Goal: Task Accomplishment & Management: Complete application form

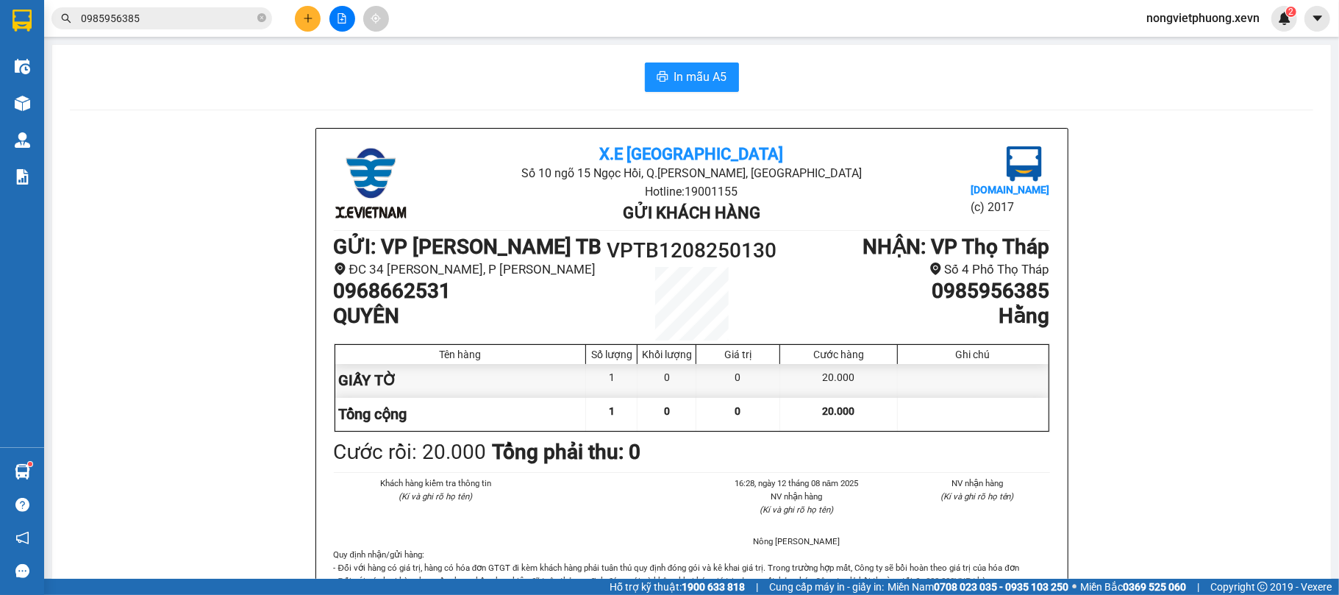
click at [315, 24] on button at bounding box center [308, 19] width 26 height 26
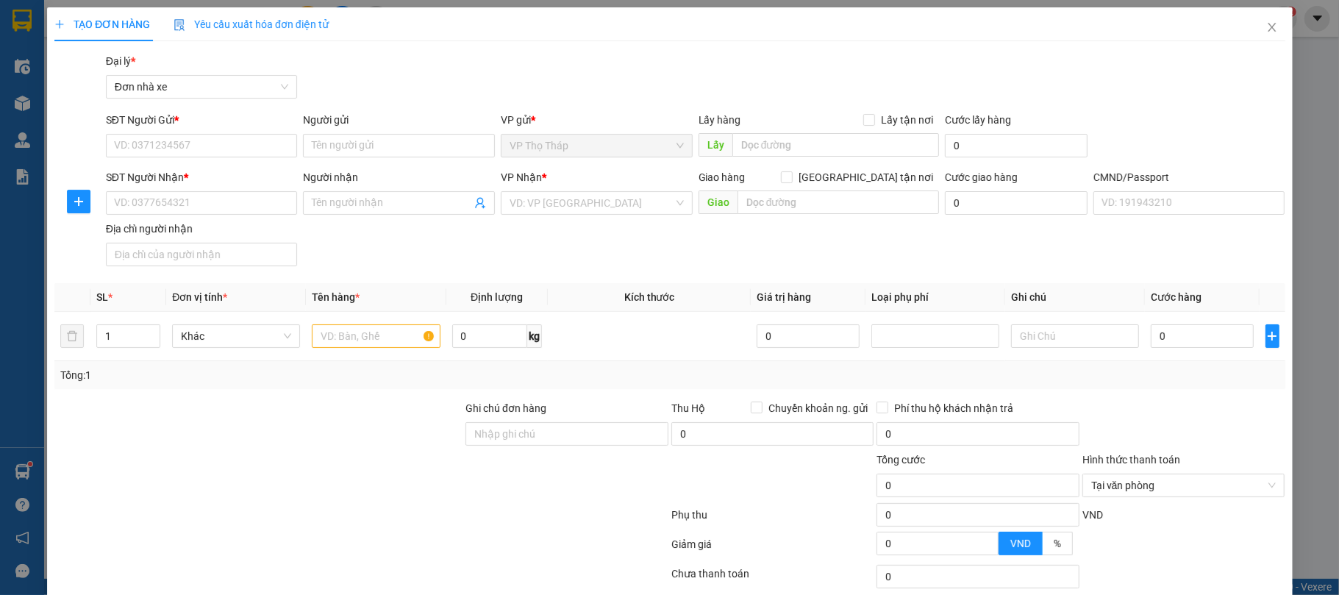
drag, startPoint x: 0, startPoint y: 0, endPoint x: 301, endPoint y: 33, distance: 302.5
click at [301, 33] on div "Yêu cầu xuất hóa đơn điện tử" at bounding box center [251, 24] width 155 height 34
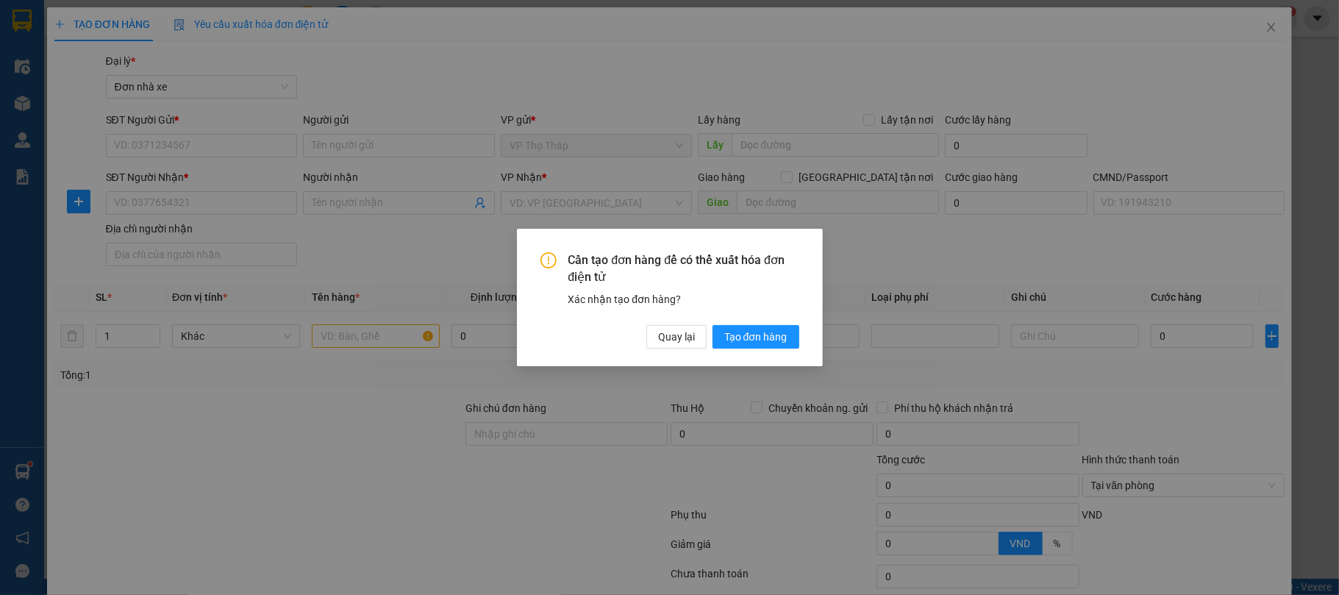
click at [321, 54] on div "Cần tạo đơn hàng để có thể xuất hóa đơn điện tử Xác nhận tạo đơn hàng? Quay lại…" at bounding box center [669, 297] width 1339 height 595
click at [656, 331] on button "Quay lại" at bounding box center [676, 337] width 60 height 24
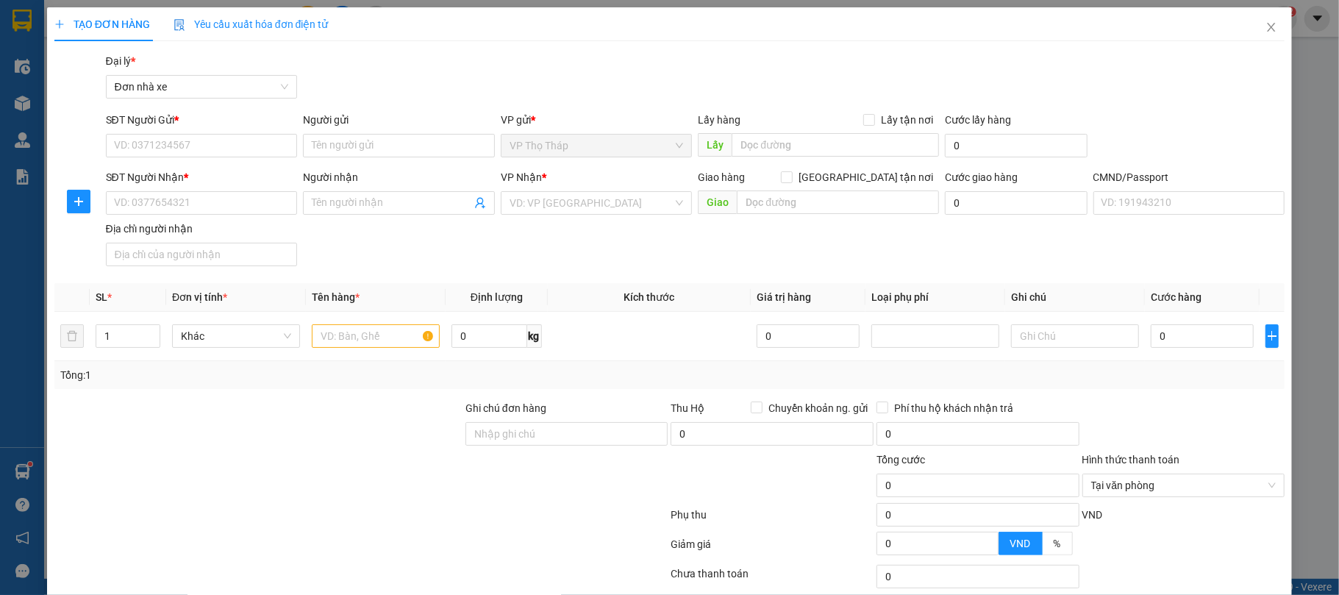
click at [271, 121] on div "SĐT Người Gửi *" at bounding box center [202, 120] width 192 height 16
click at [271, 134] on input "SĐT Người Gửi *" at bounding box center [202, 146] width 192 height 24
type input "0926888379"
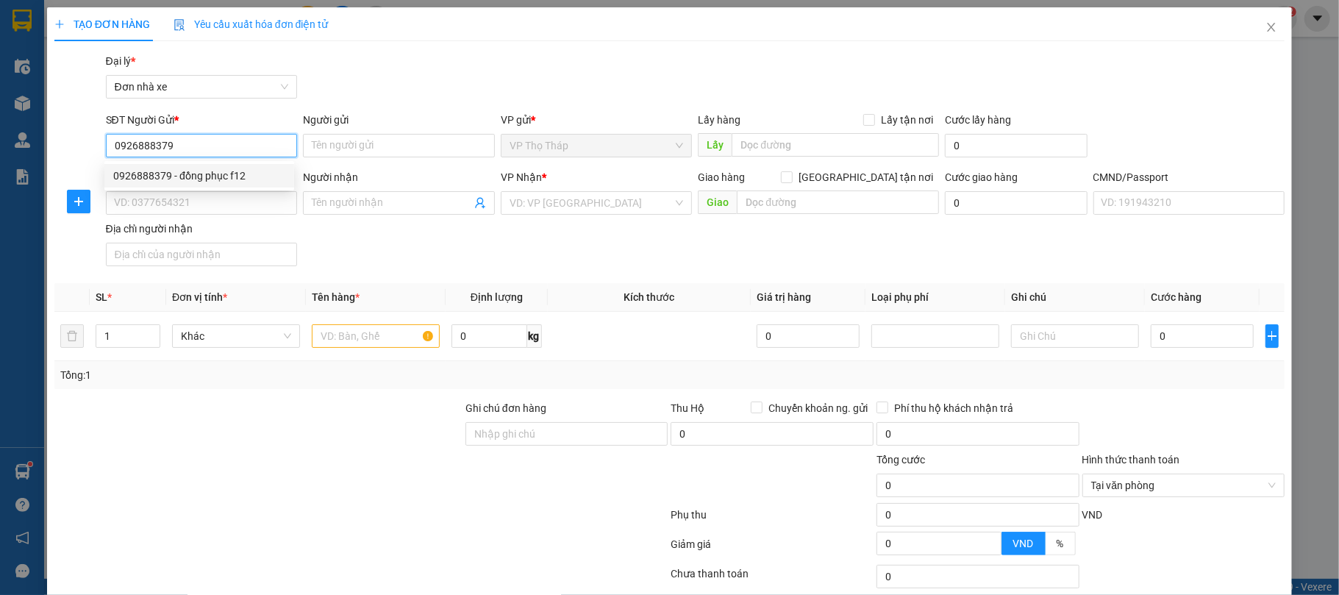
click at [236, 176] on div "0926888379 - đồng phục f12" at bounding box center [199, 176] width 172 height 16
type input "đồng phục f12"
type input "0911922299"
type input "[PERSON_NAME]"
type input "036205010824 [PERSON_NAME] CHIẾN [PERSON_NAME]"
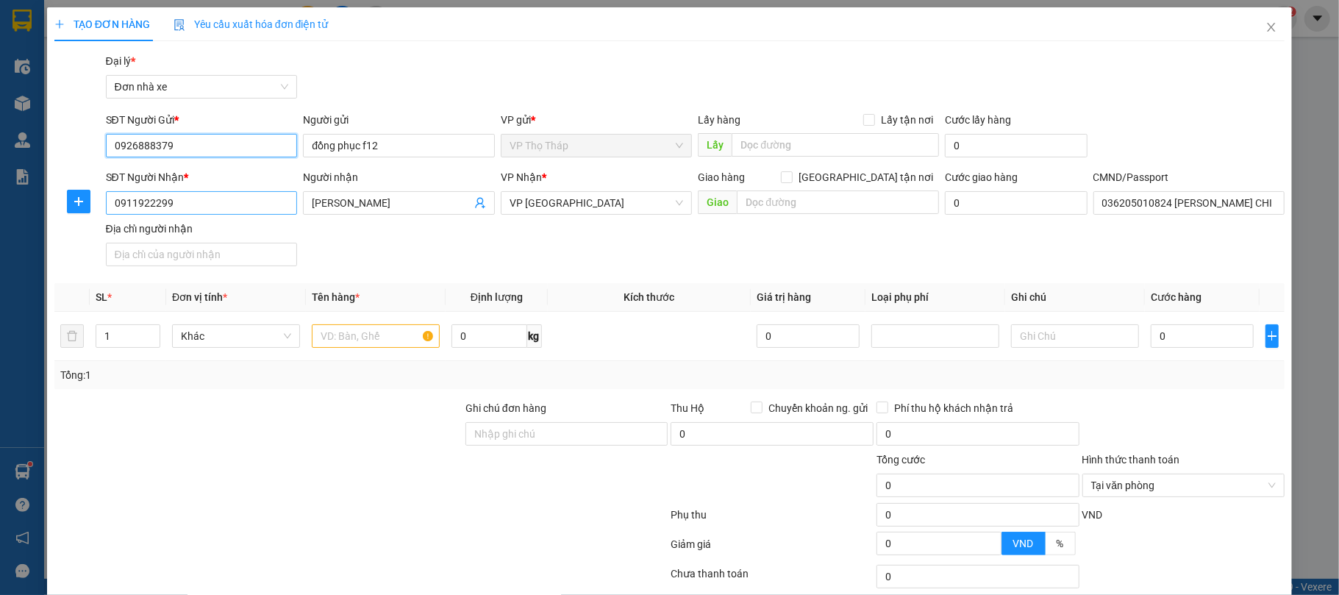
type input "0926888379"
click at [232, 207] on input "0911922299" at bounding box center [202, 203] width 192 height 24
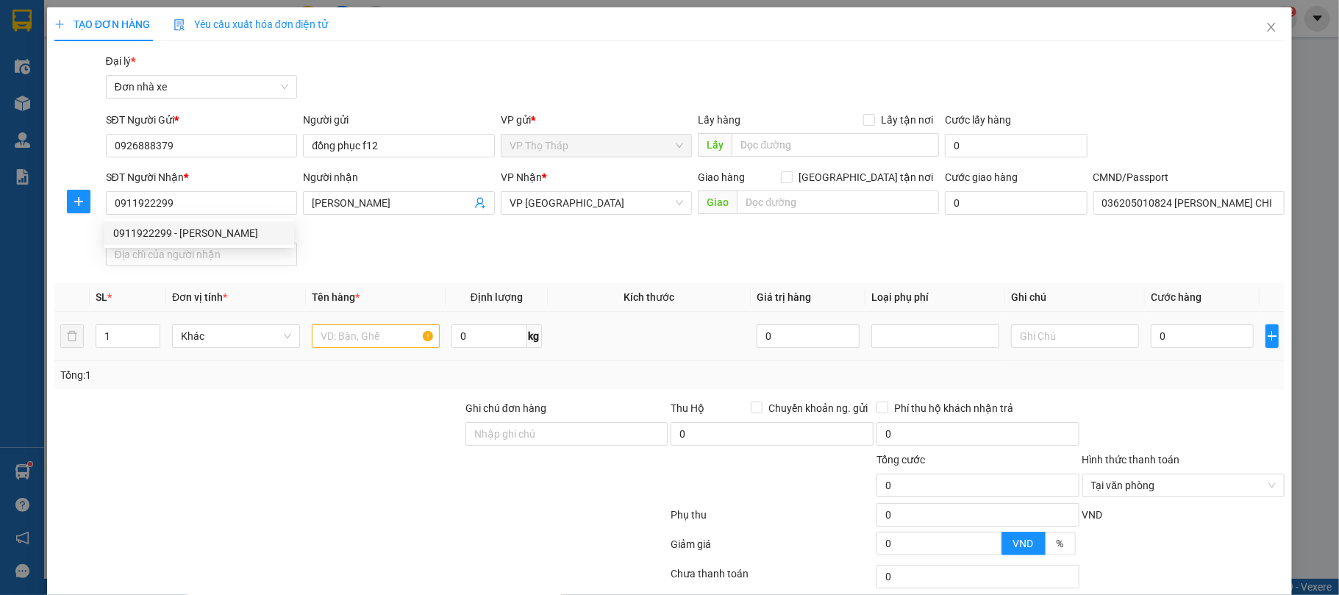
click at [380, 323] on div at bounding box center [376, 335] width 128 height 29
click at [378, 326] on input "text" at bounding box center [376, 336] width 128 height 24
type input "mũ"
click at [1235, 326] on input "0" at bounding box center [1202, 336] width 103 height 24
type input "3"
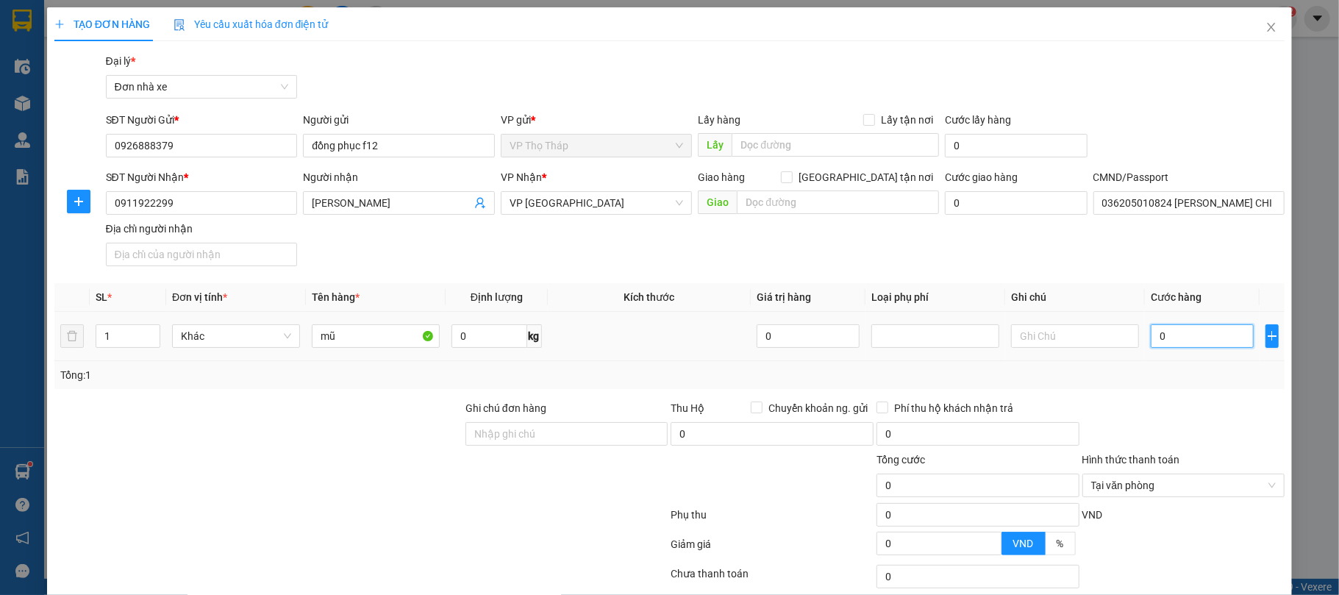
type input "3"
type input "30"
type input "30.000"
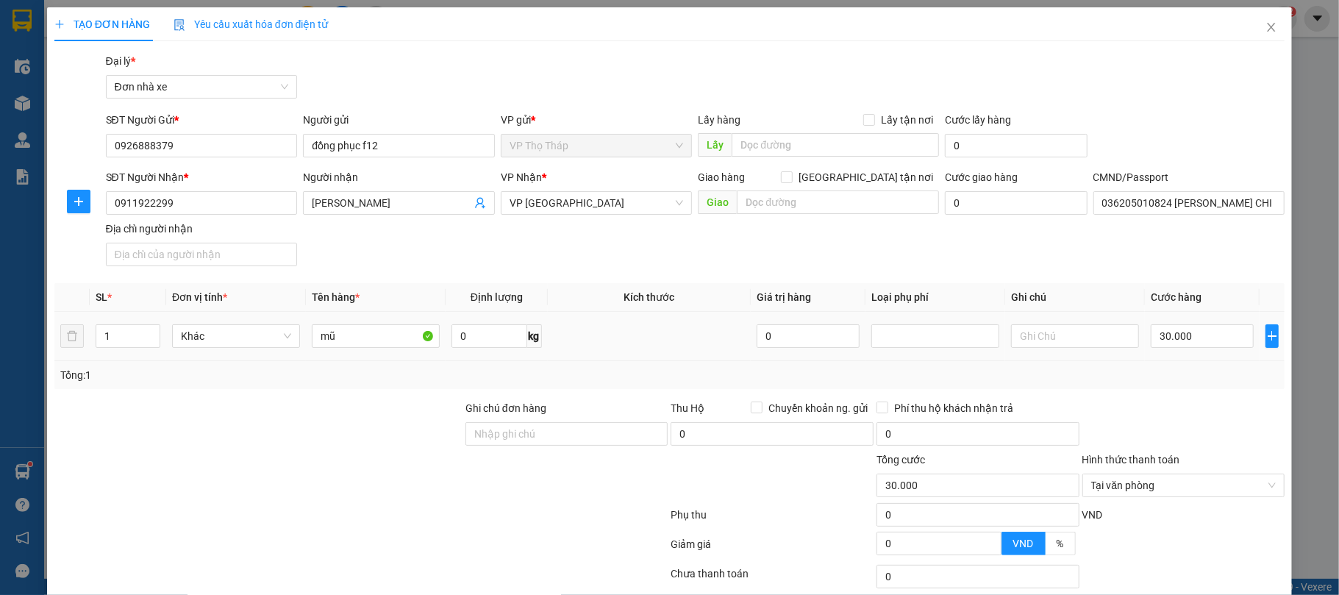
click at [1177, 380] on div "Tổng: 1" at bounding box center [669, 375] width 1219 height 16
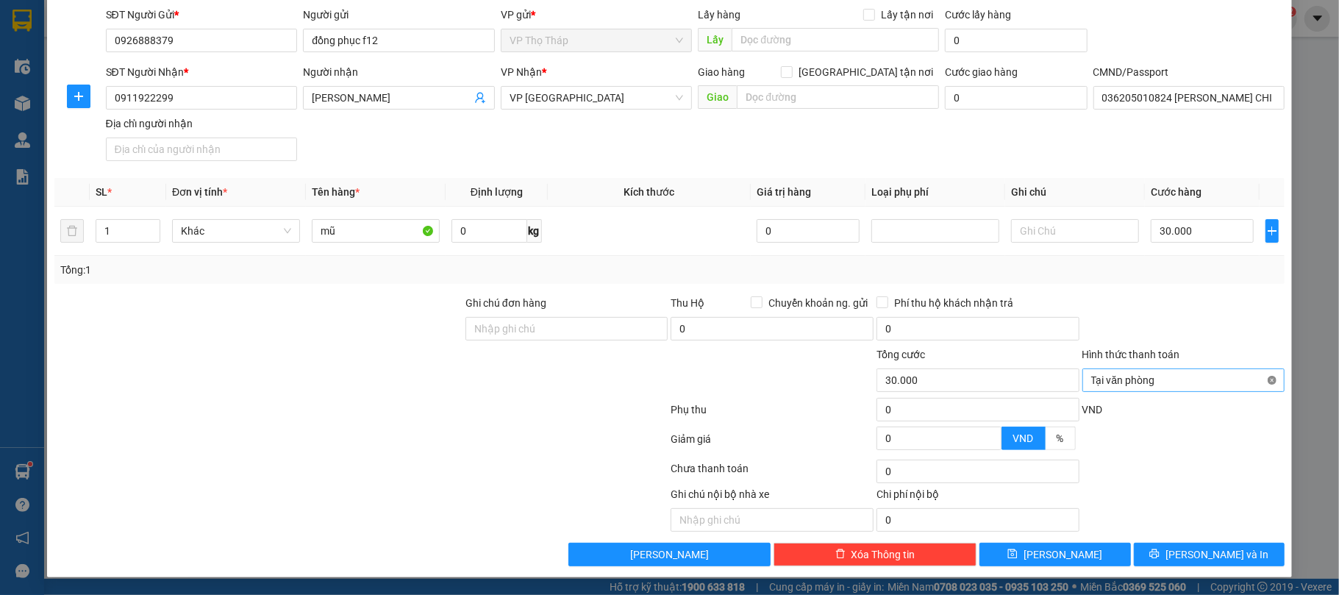
type input "30.000"
click at [1225, 541] on div "Transit Pickup Surcharge Ids Transit Deliver Surcharge Ids Transit Deliver Surc…" at bounding box center [669, 257] width 1231 height 618
click at [1219, 557] on span "[PERSON_NAME] và In" at bounding box center [1216, 554] width 103 height 16
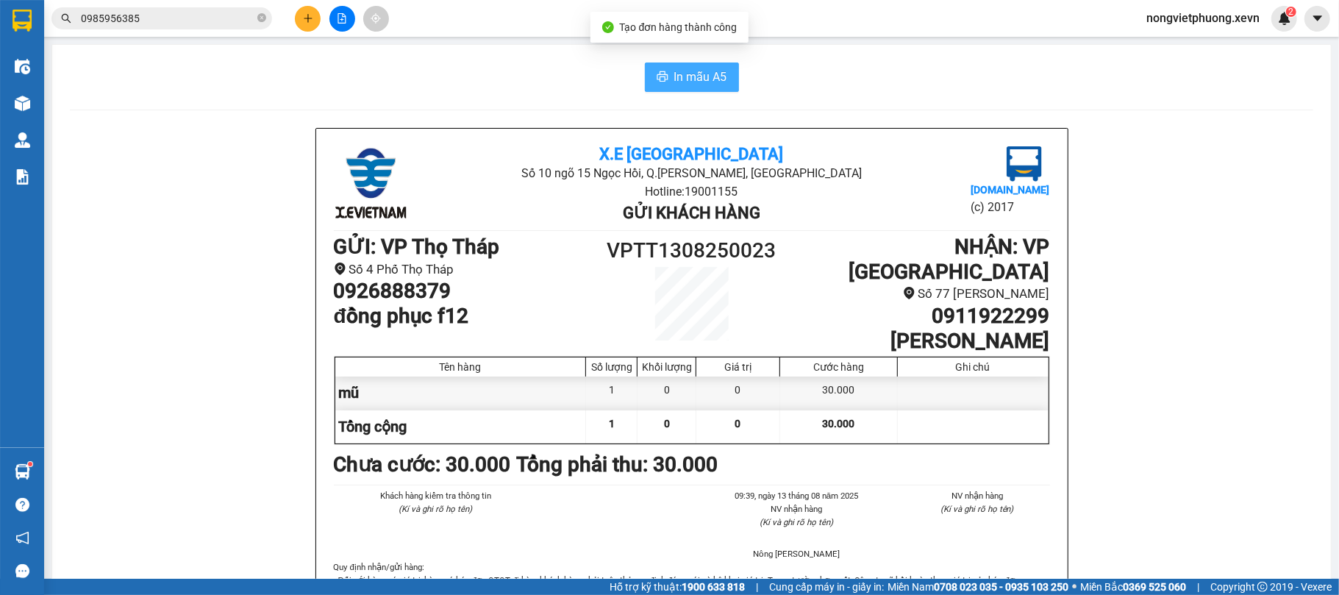
click at [723, 86] on button "In mẫu A5" at bounding box center [692, 76] width 94 height 29
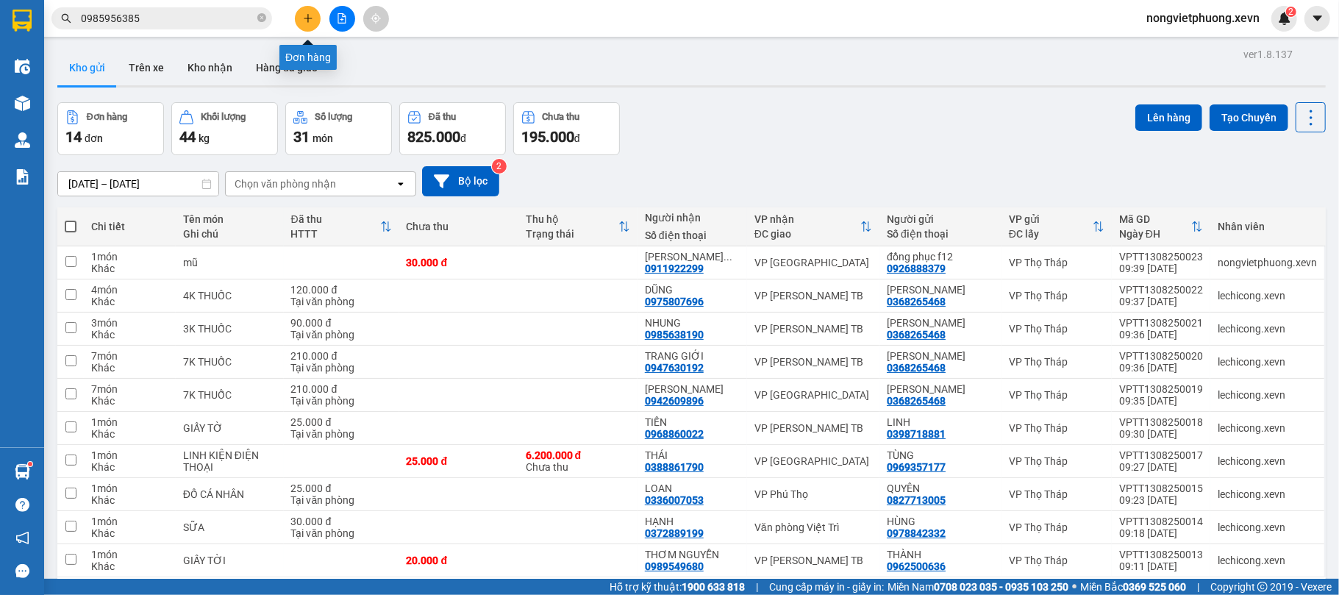
click at [298, 15] on button at bounding box center [308, 19] width 26 height 26
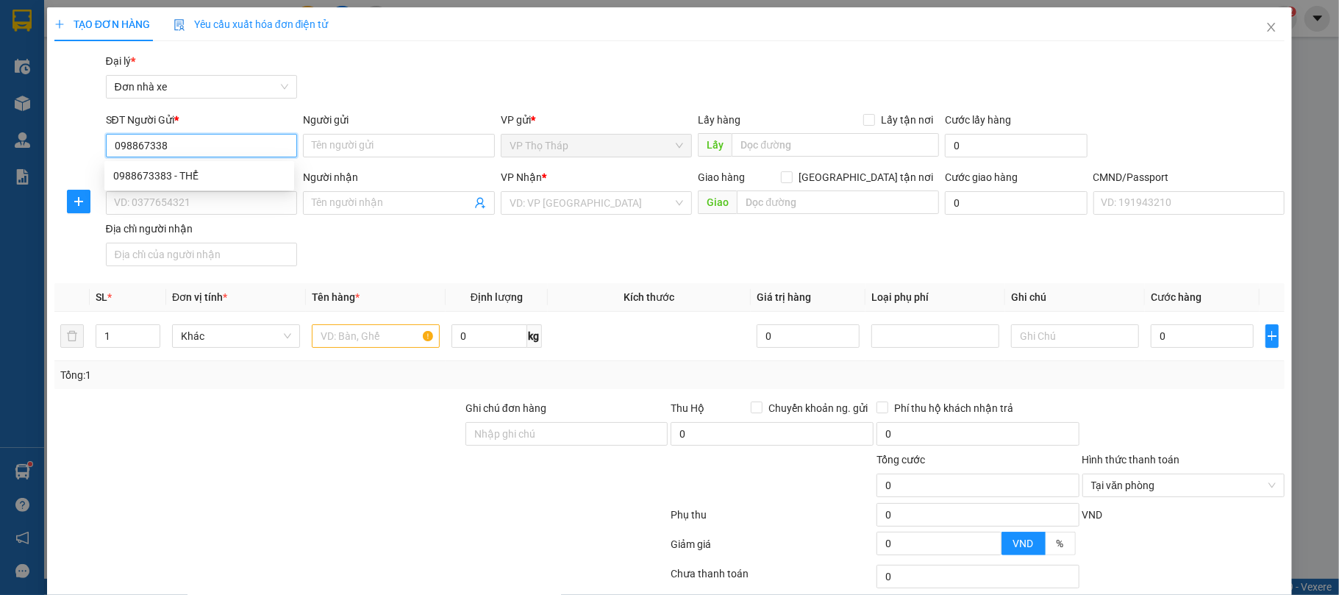
type input "0988673383"
click at [213, 168] on div "0988673383 - THỂ" at bounding box center [199, 176] width 172 height 16
type input "THỂ"
type input "0917793333"
type input "A TRUNG"
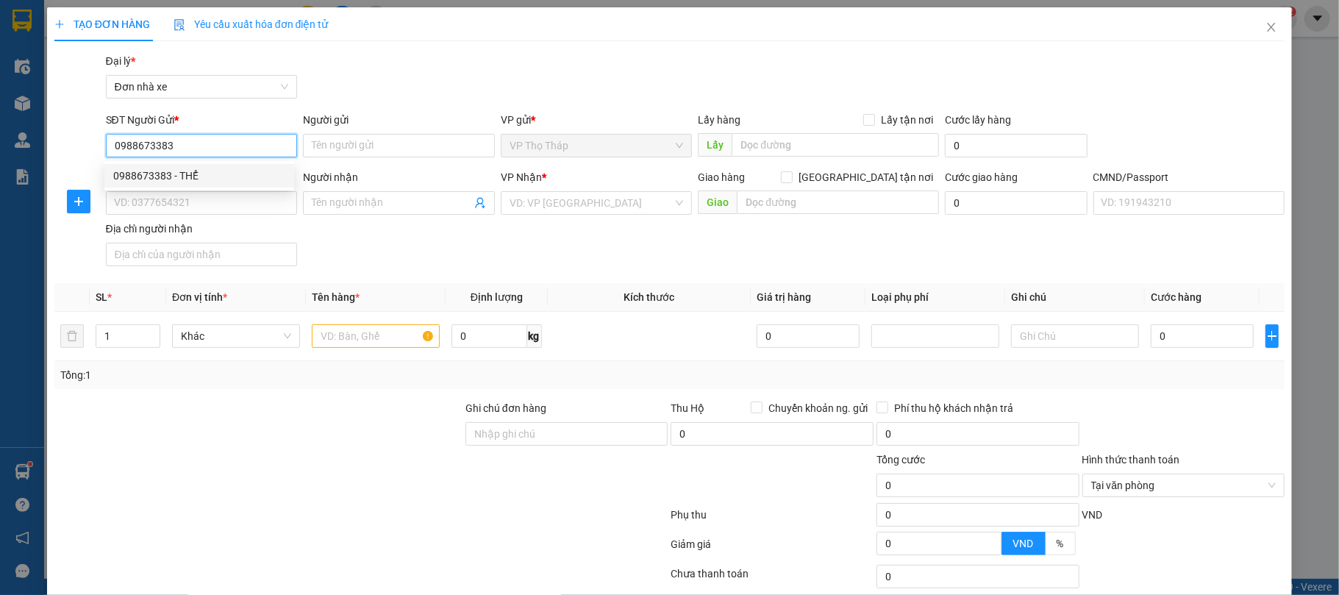
type input "037183000885 [PERSON_NAME]"
type input "0988673383"
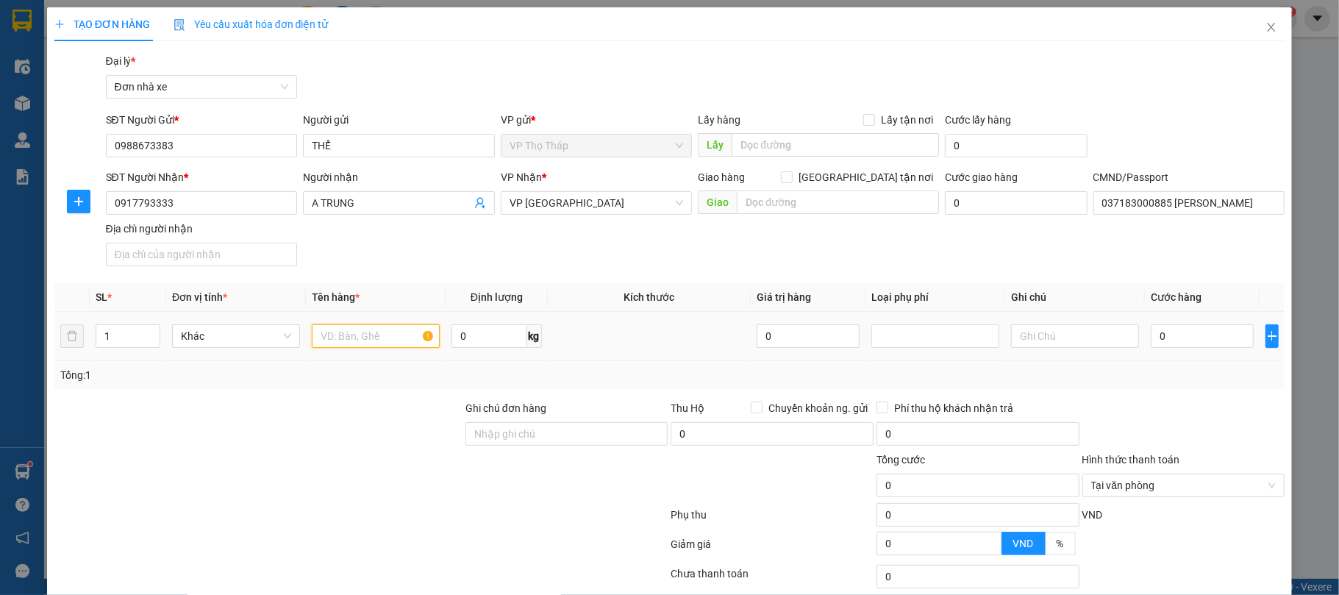
click at [331, 334] on input "text" at bounding box center [376, 336] width 128 height 24
type input "pt oto"
click at [1223, 338] on input "0" at bounding box center [1202, 336] width 103 height 24
type input "3"
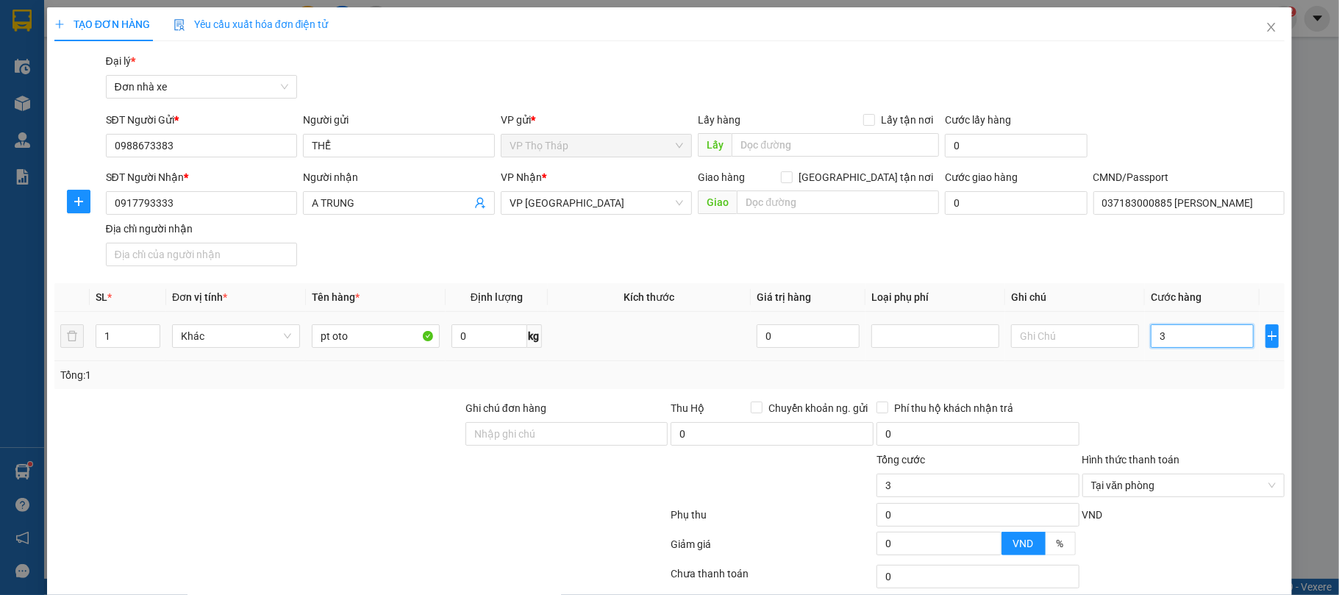
type input "30"
type input "30.000"
click at [1218, 383] on div "Tổng: 1" at bounding box center [669, 375] width 1219 height 16
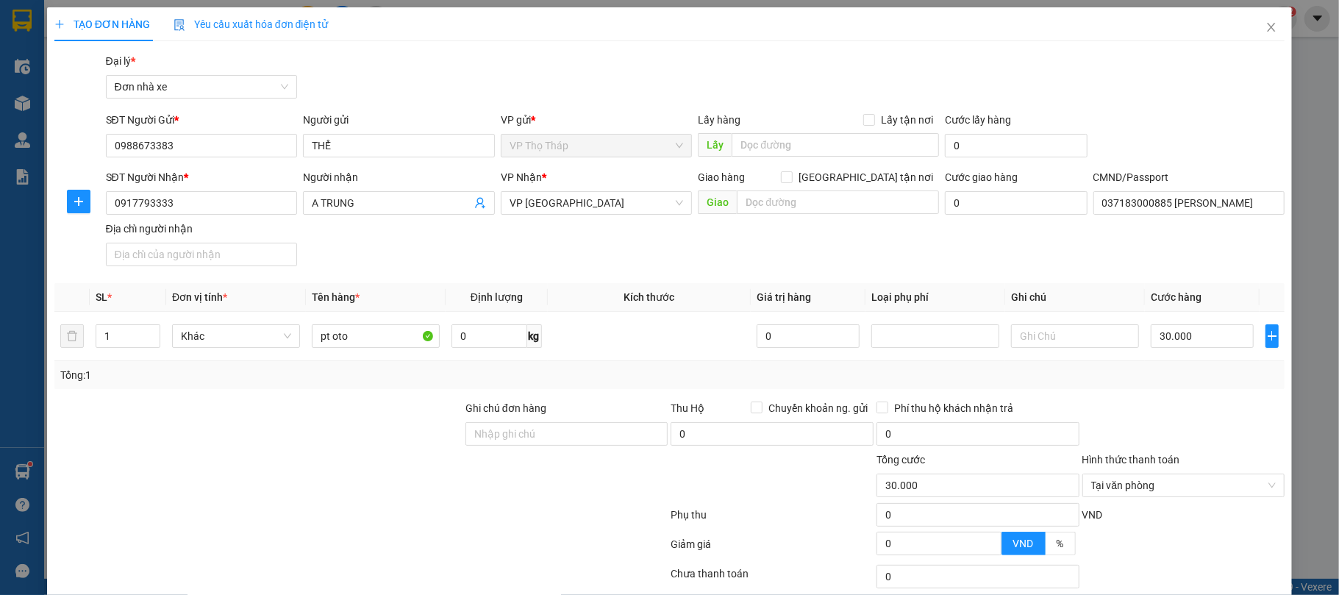
scroll to position [109, 0]
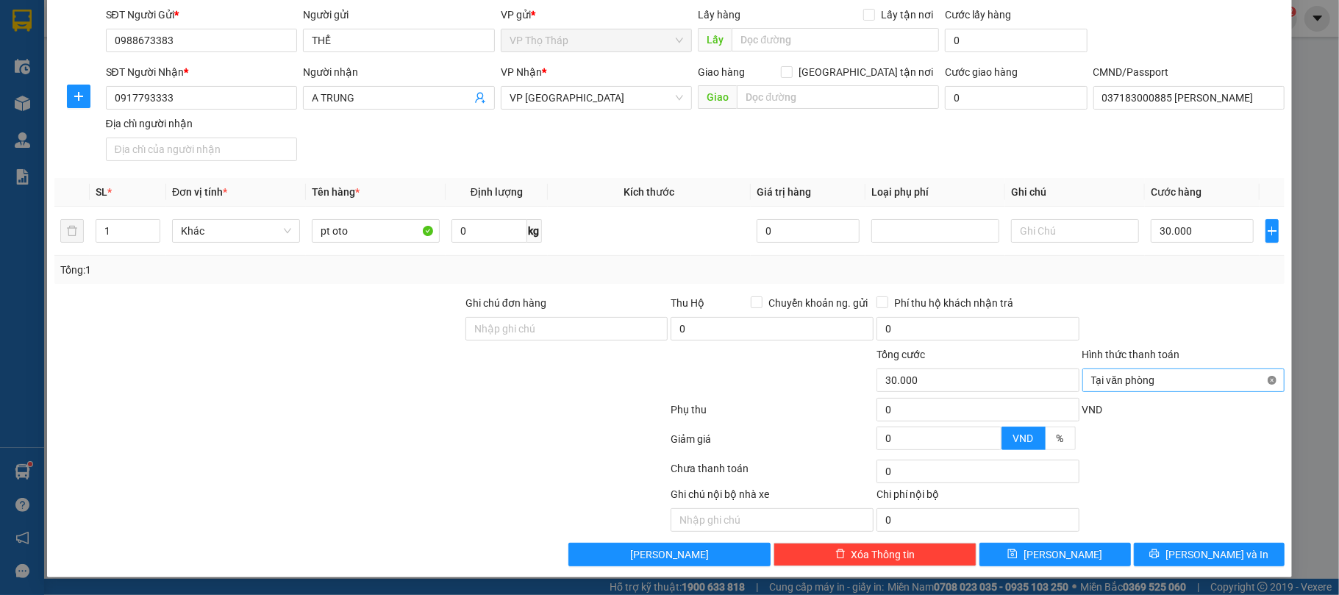
type input "30.000"
click at [1235, 547] on button "[PERSON_NAME] và In" at bounding box center [1209, 555] width 151 height 24
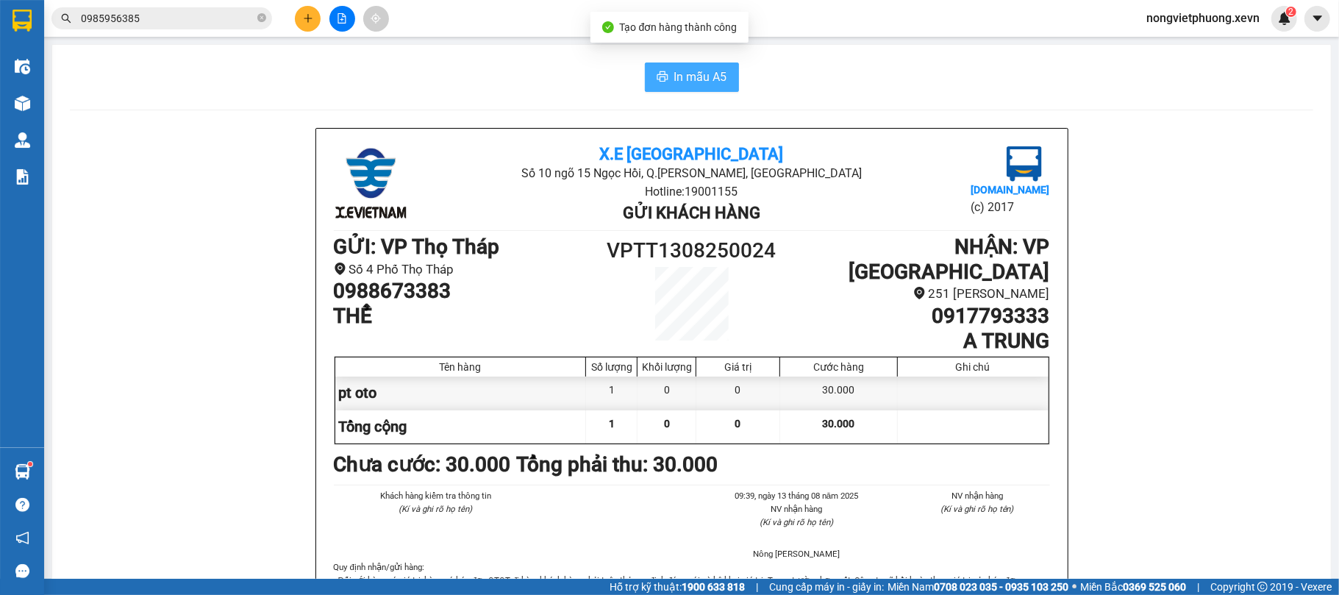
click at [674, 74] on span "In mẫu A5" at bounding box center [700, 77] width 53 height 18
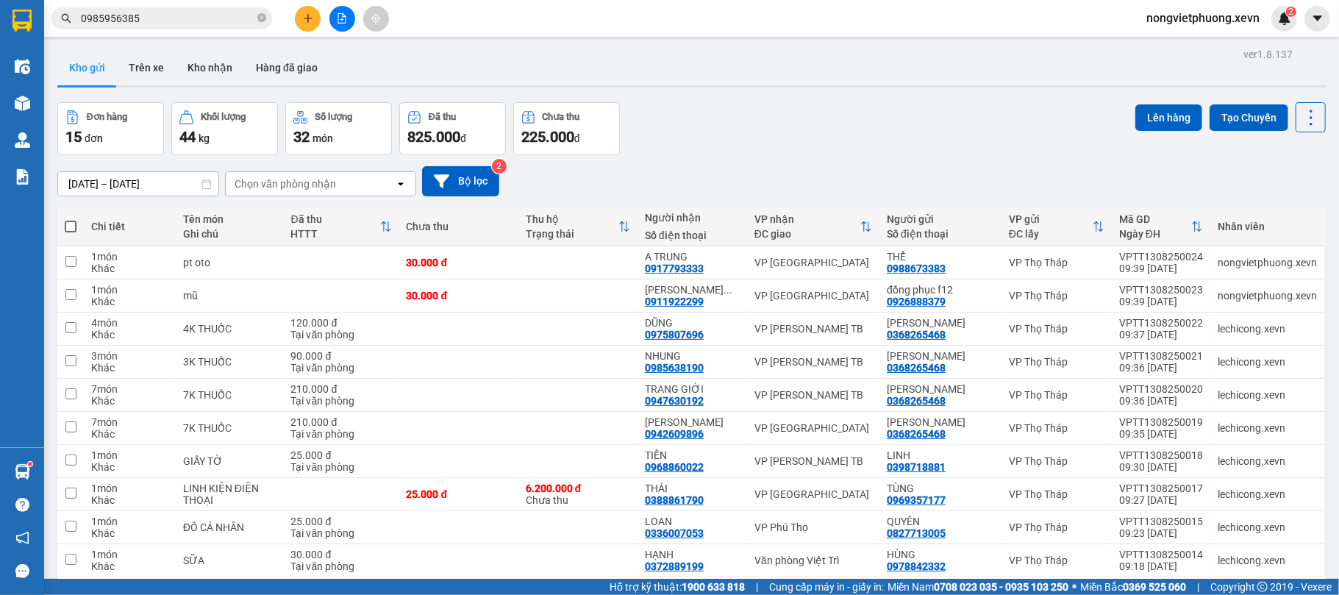
click at [304, 24] on button at bounding box center [308, 19] width 26 height 26
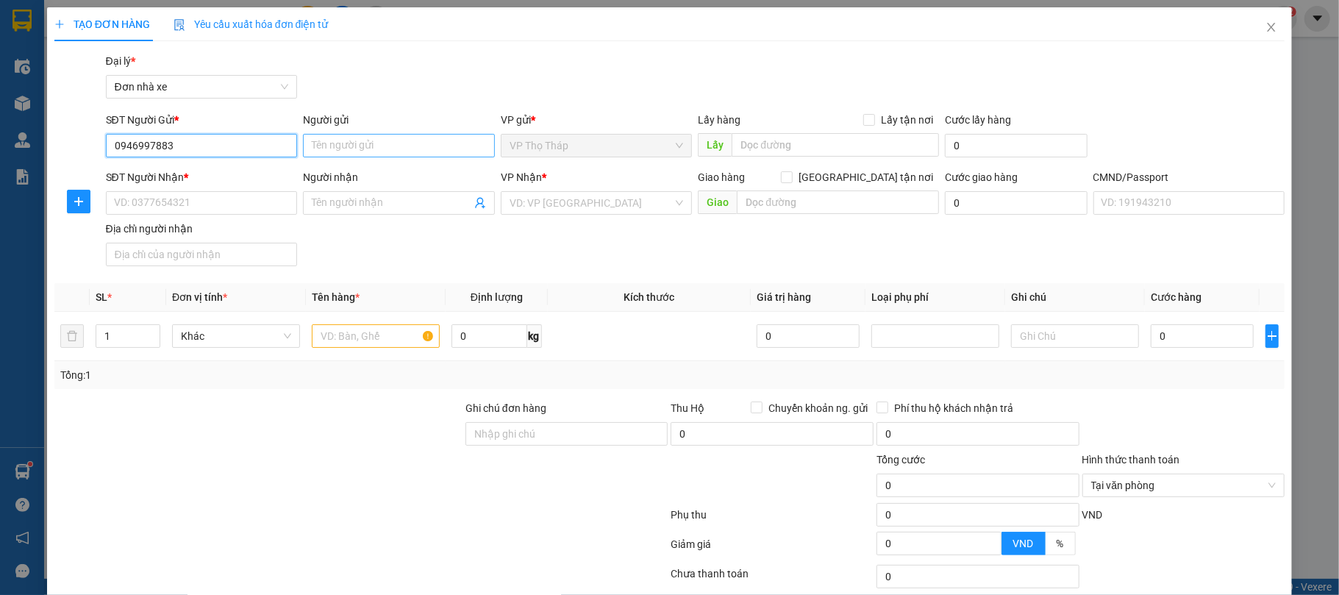
type input "0946997883"
click at [312, 147] on input "Người gửi" at bounding box center [399, 146] width 192 height 24
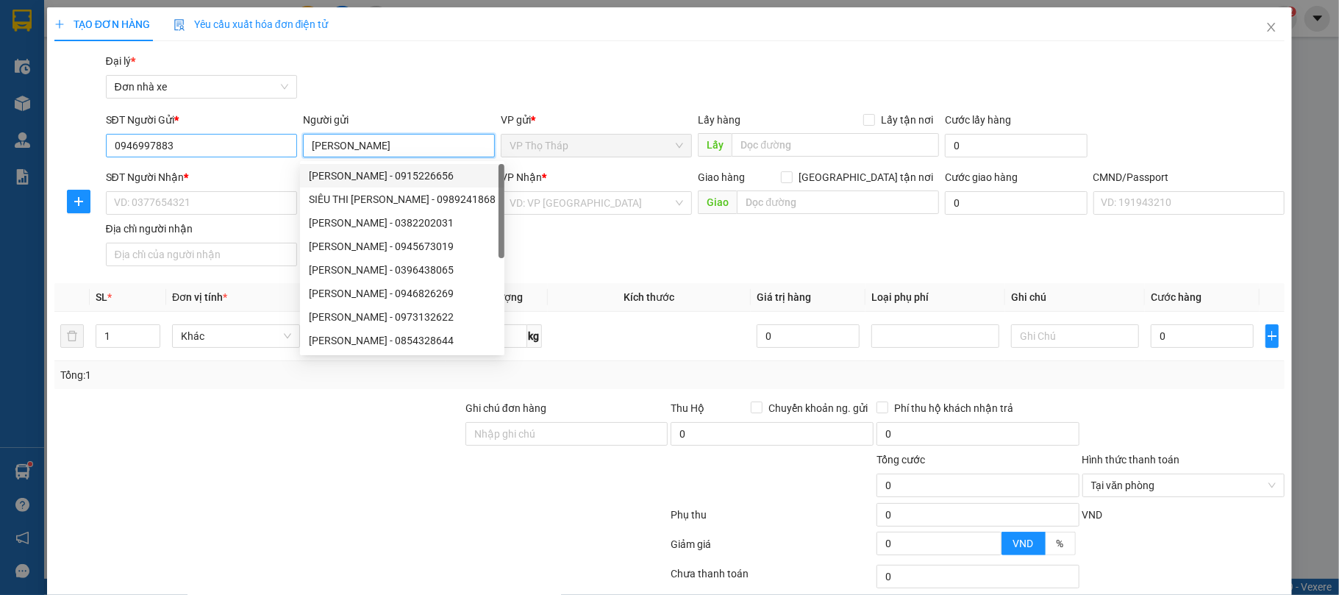
type input "[PERSON_NAME]"
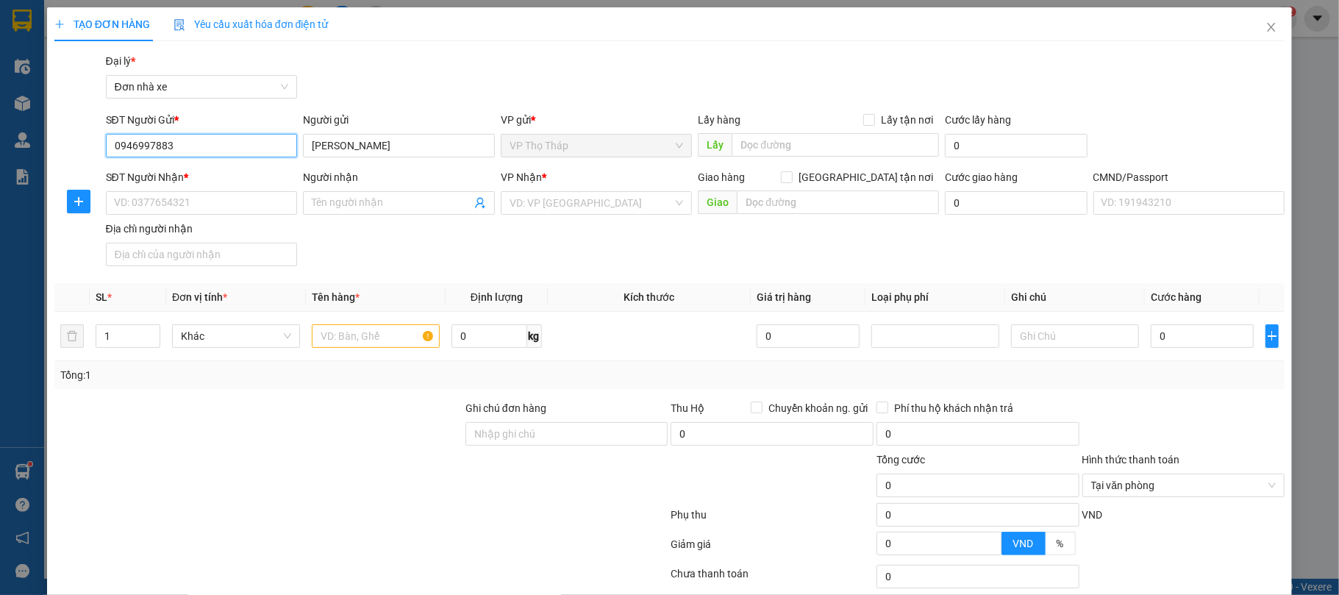
drag, startPoint x: 224, startPoint y: 138, endPoint x: 0, endPoint y: 110, distance: 225.2
click at [0, 110] on div "TẠO ĐƠN HÀNG Yêu cầu xuất hóa đơn điện tử Transit Pickup Surcharge Ids Transit …" at bounding box center [669, 297] width 1339 height 595
click at [271, 196] on input "SĐT Người Nhận *" at bounding box center [202, 203] width 192 height 24
paste input "0946997883"
type input "0946997883"
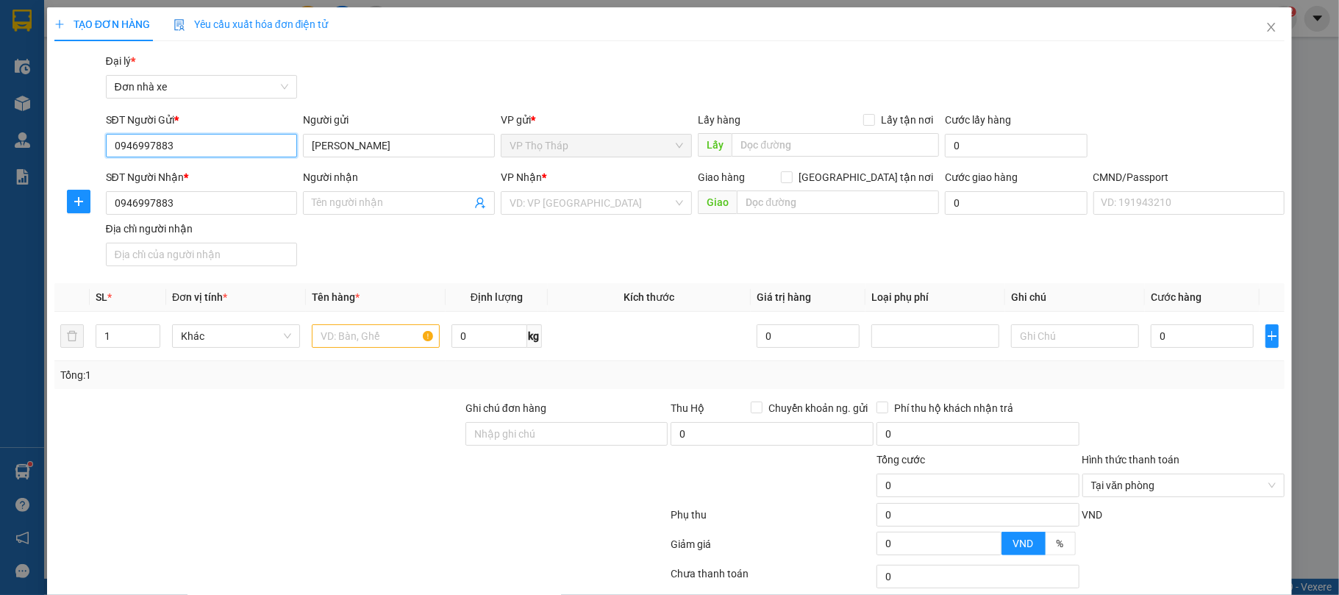
click at [246, 146] on input "0946997883" at bounding box center [202, 146] width 192 height 24
type input "0981752197"
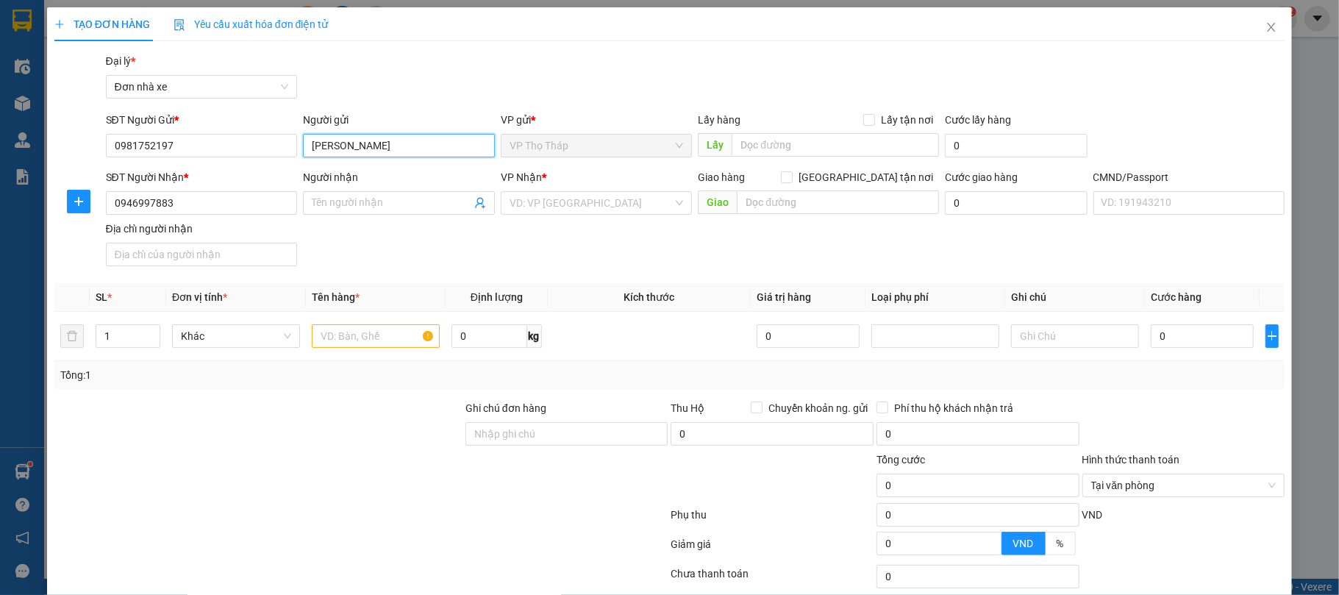
click at [344, 151] on input "[PERSON_NAME]" at bounding box center [399, 146] width 192 height 24
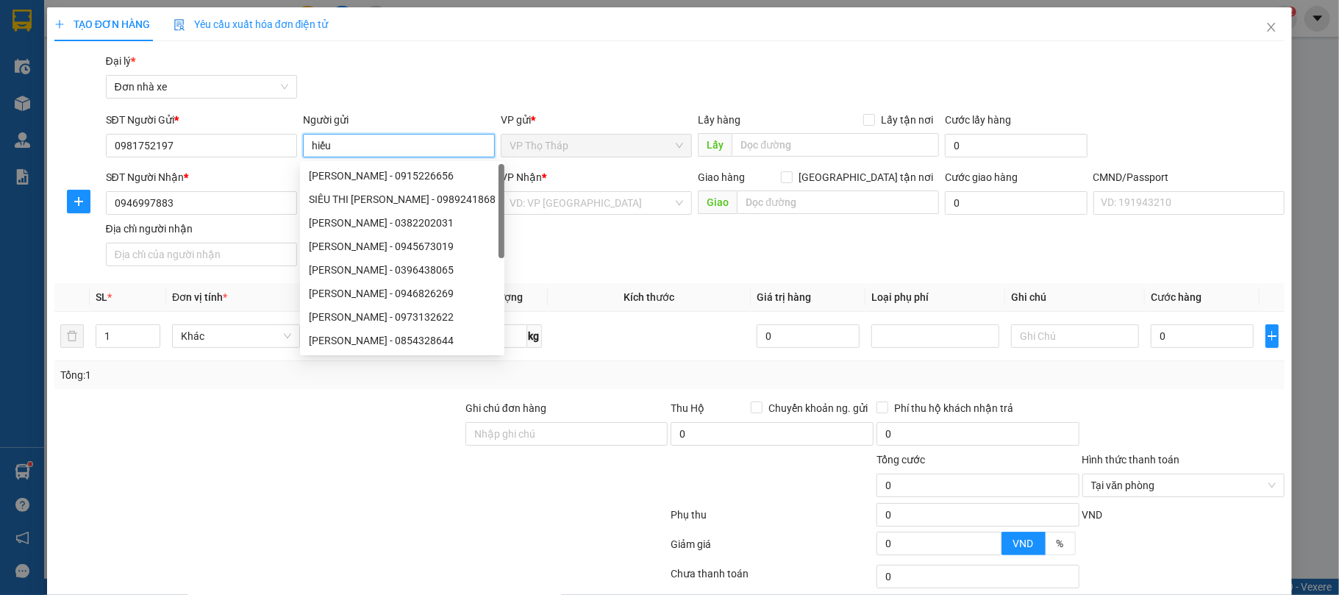
type input "hiếu"
click at [434, 107] on div "Transit Pickup Surcharge Ids Transit Deliver Surcharge Ids Transit Deliver Surc…" at bounding box center [669, 362] width 1231 height 618
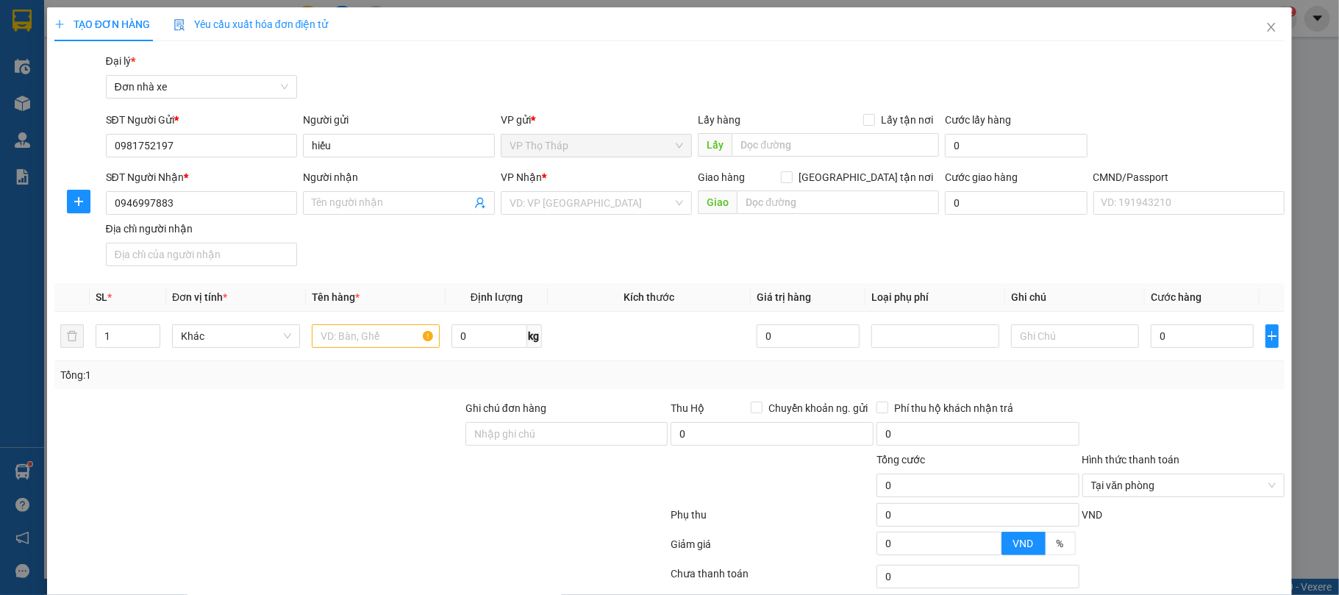
click at [409, 190] on div "Người nhận" at bounding box center [399, 180] width 192 height 22
click at [409, 193] on span at bounding box center [399, 203] width 192 height 24
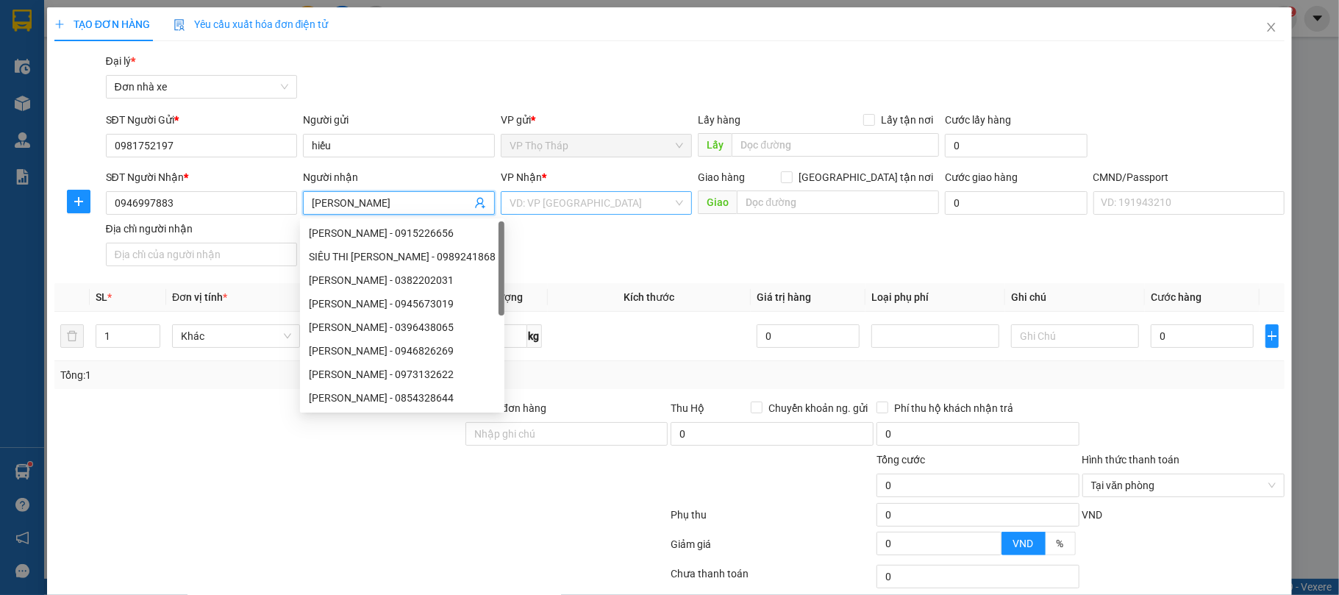
click at [550, 191] on div "VD: VP [GEOGRAPHIC_DATA]" at bounding box center [597, 203] width 192 height 24
type input "[PERSON_NAME]"
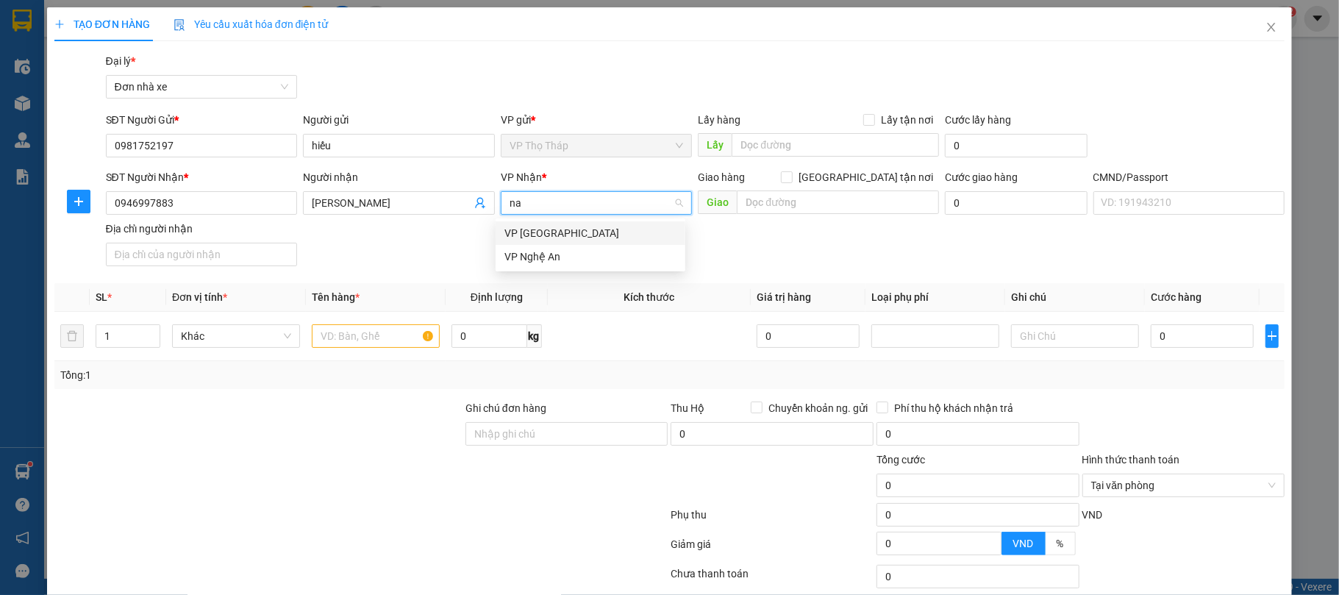
type input "nam"
click at [568, 237] on div "VP [GEOGRAPHIC_DATA]" at bounding box center [590, 233] width 172 height 16
click at [387, 335] on input "text" at bounding box center [376, 336] width 128 height 24
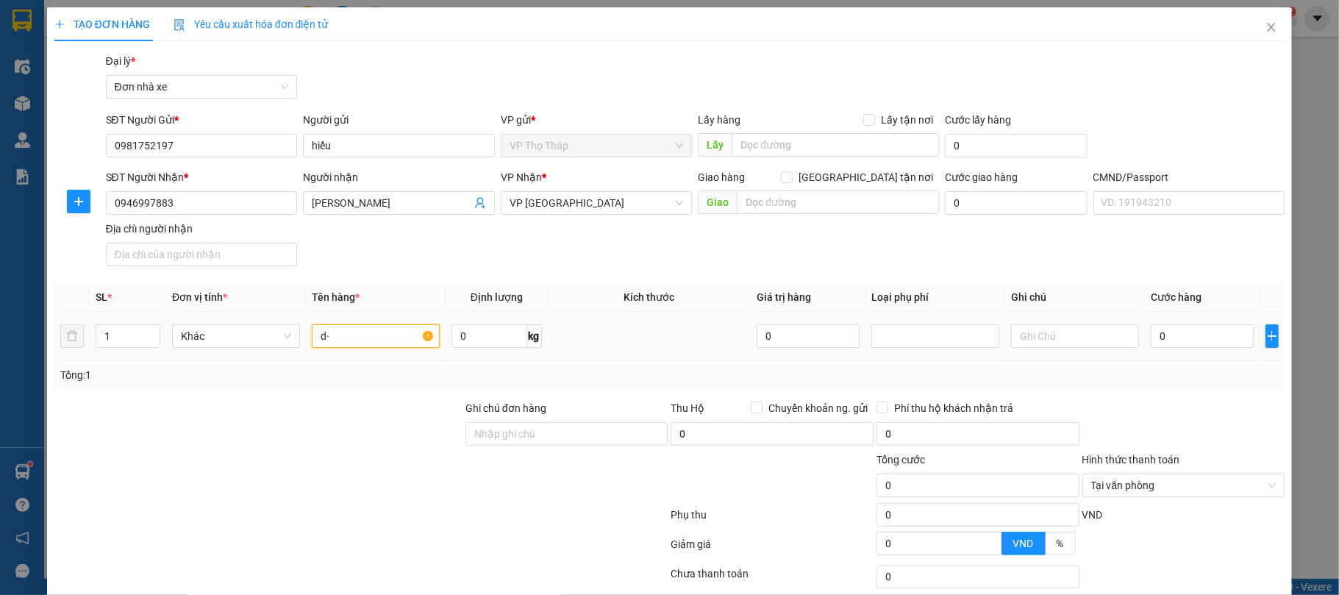
type input "d"
type input "điện thoại kh đóng gói"
click at [1051, 336] on input "text" at bounding box center [1075, 336] width 128 height 24
type input "hỏng vớ kh chịu"
click at [1233, 329] on input "0" at bounding box center [1202, 336] width 103 height 24
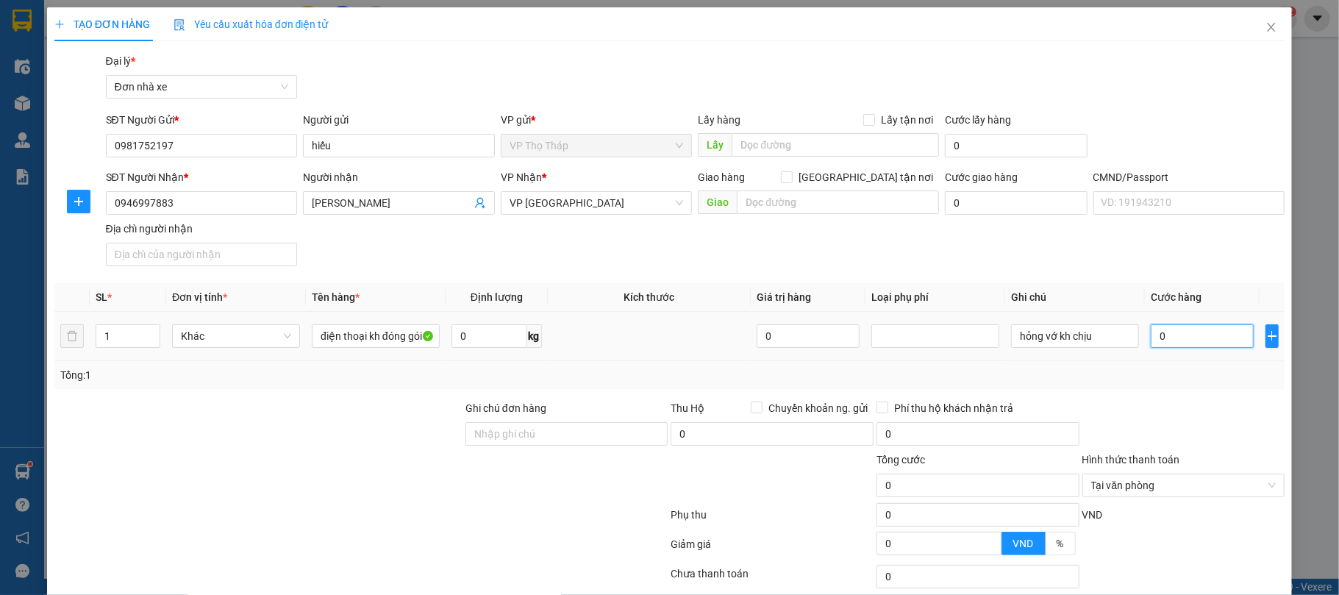
type input "2"
type input "25"
type input "25.000"
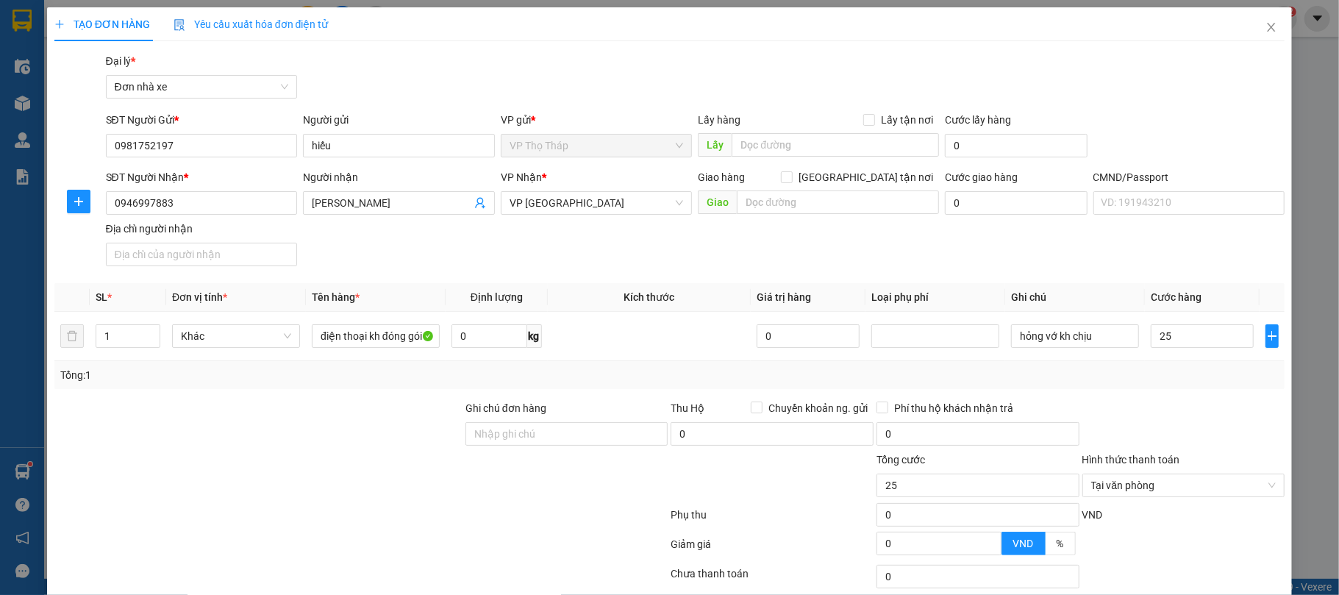
type input "25.000"
click at [1280, 382] on div "TẠO ĐƠN HÀNG Yêu cầu xuất hóa đơn điện tử Transit Pickup Surcharge Ids Transit …" at bounding box center [669, 297] width 1339 height 595
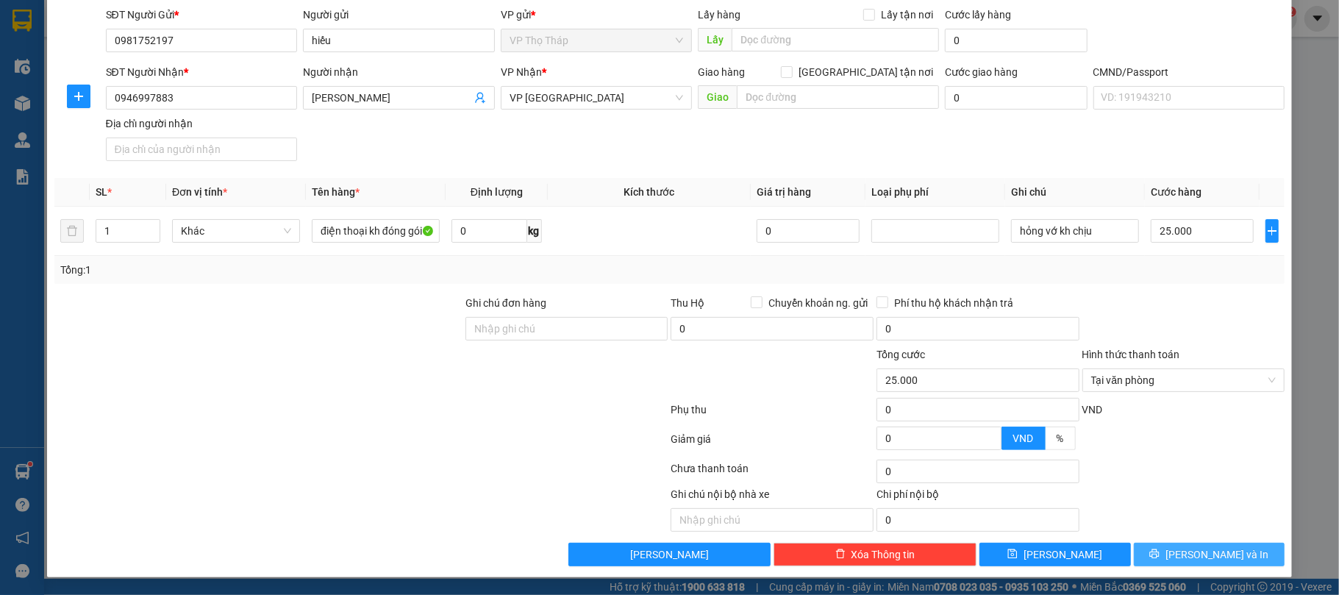
click at [1227, 557] on button "[PERSON_NAME] và In" at bounding box center [1209, 555] width 151 height 24
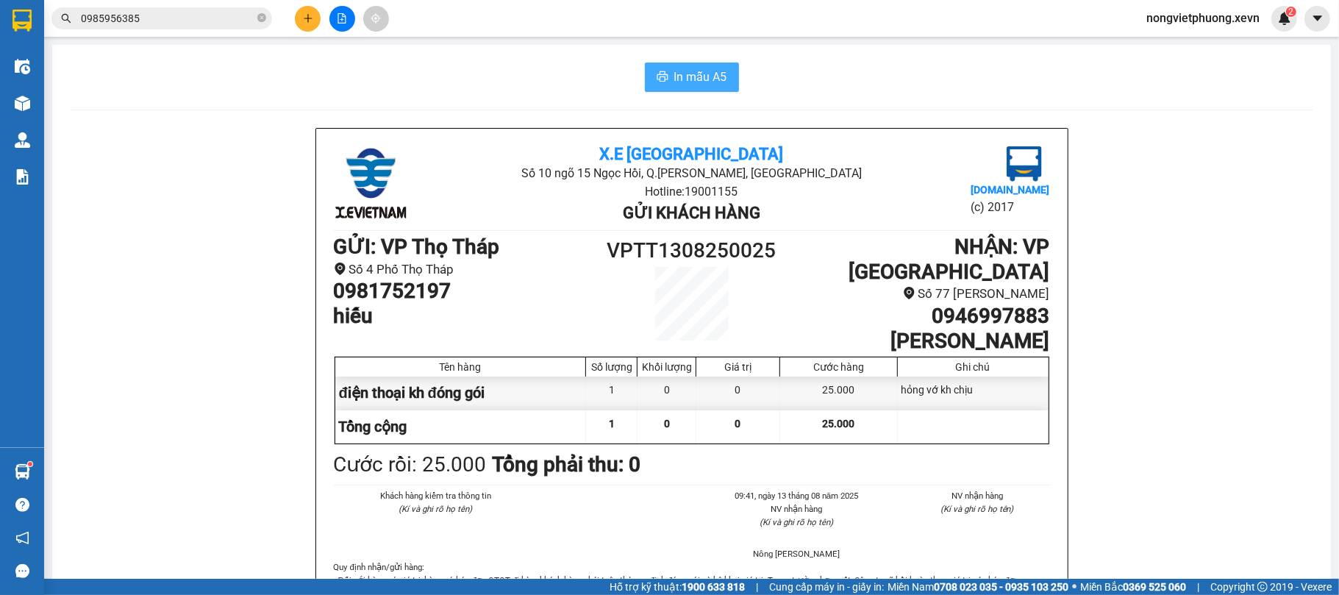
click at [698, 89] on button "In mẫu A5" at bounding box center [692, 76] width 94 height 29
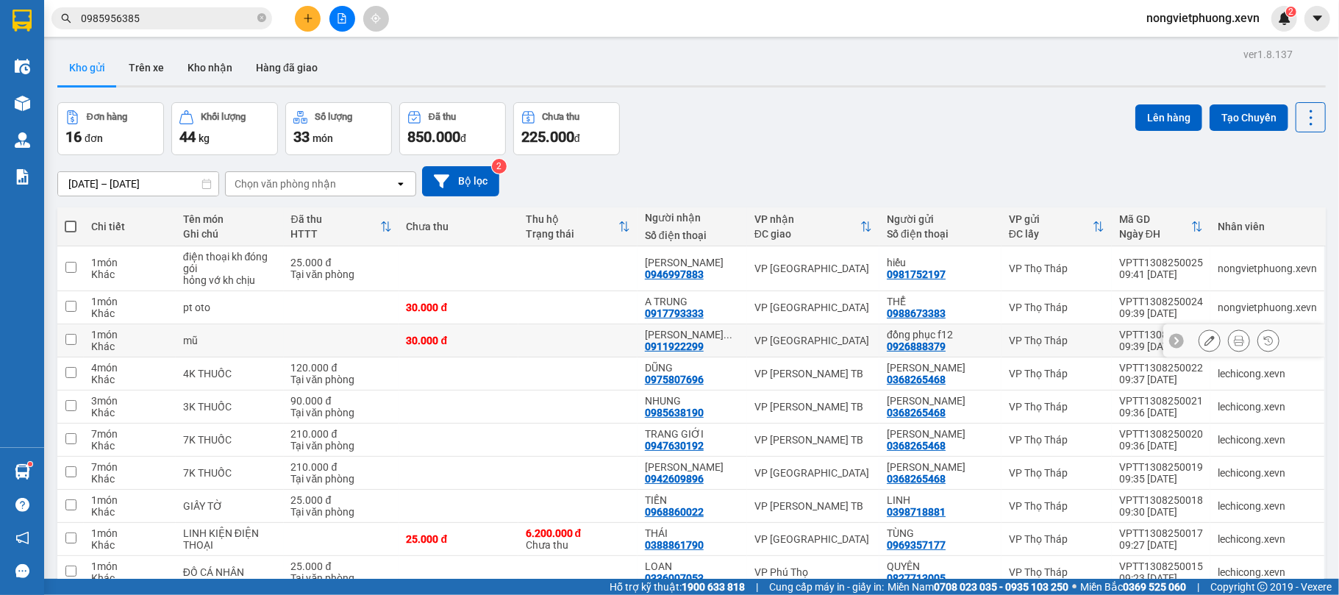
click at [1229, 348] on button at bounding box center [1239, 341] width 21 height 26
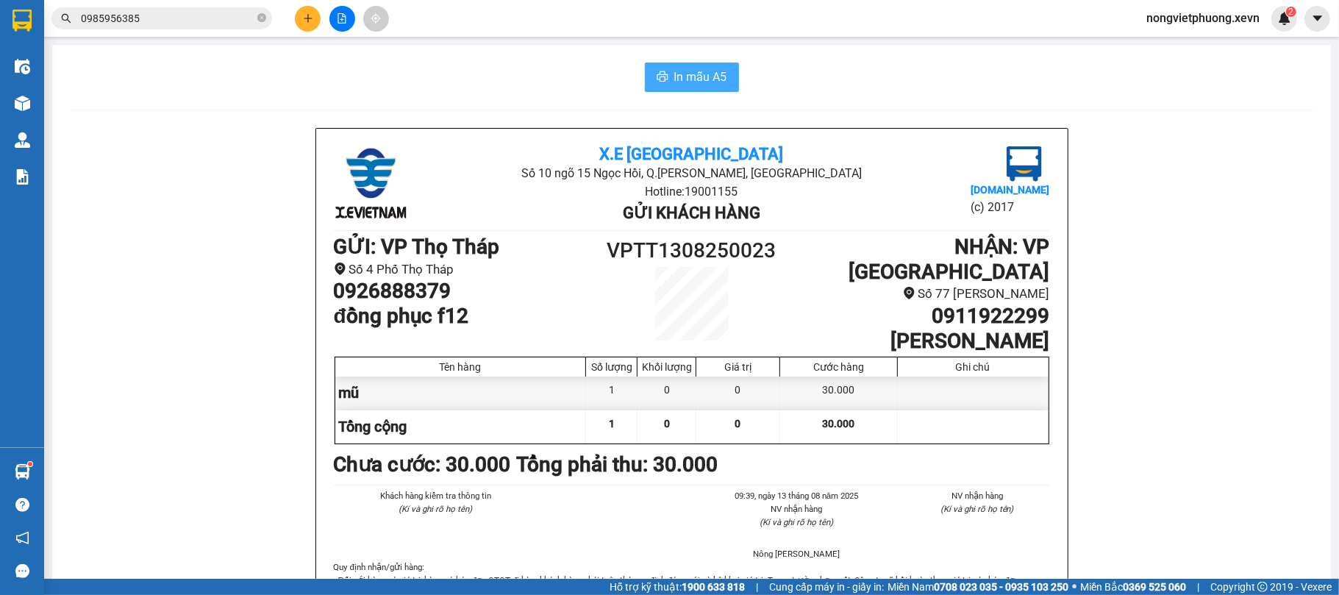
click at [688, 68] on span "In mẫu A5" at bounding box center [700, 77] width 53 height 18
